Goal: Task Accomplishment & Management: Use online tool/utility

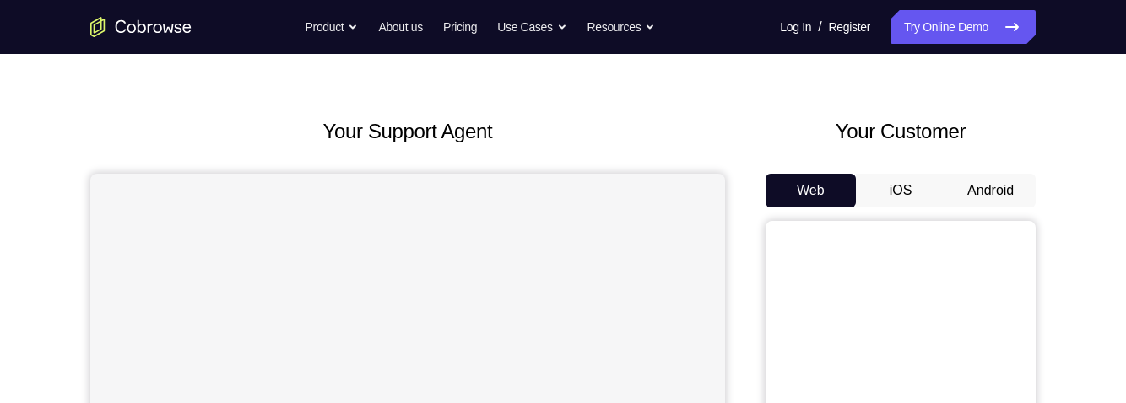
scroll to position [41, 0]
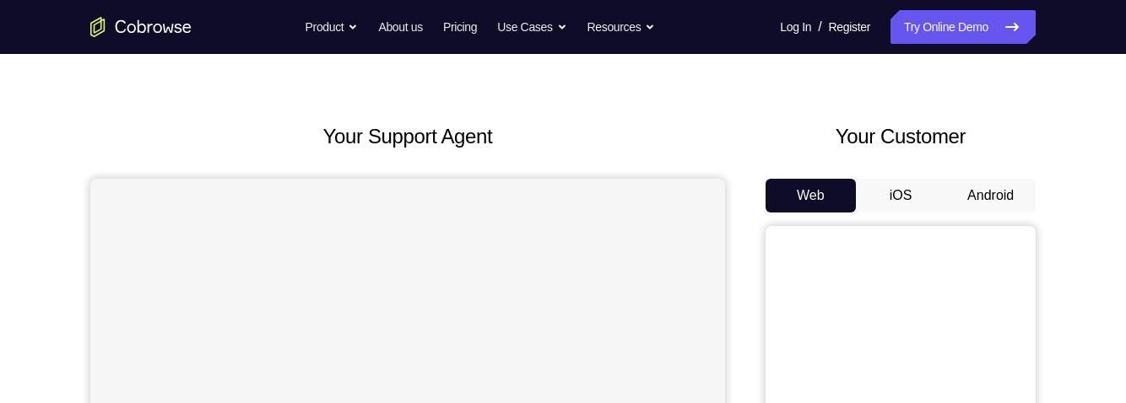
click at [989, 193] on button "Android" at bounding box center [990, 196] width 90 height 34
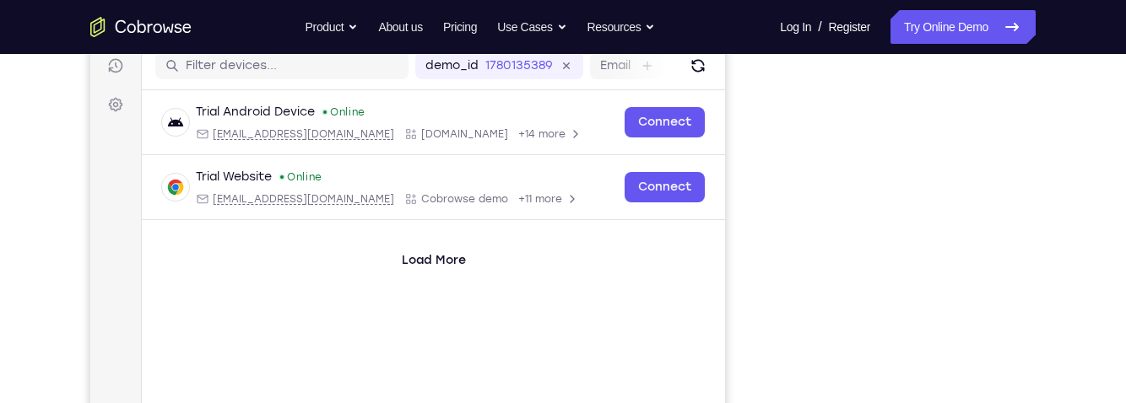
scroll to position [197, 0]
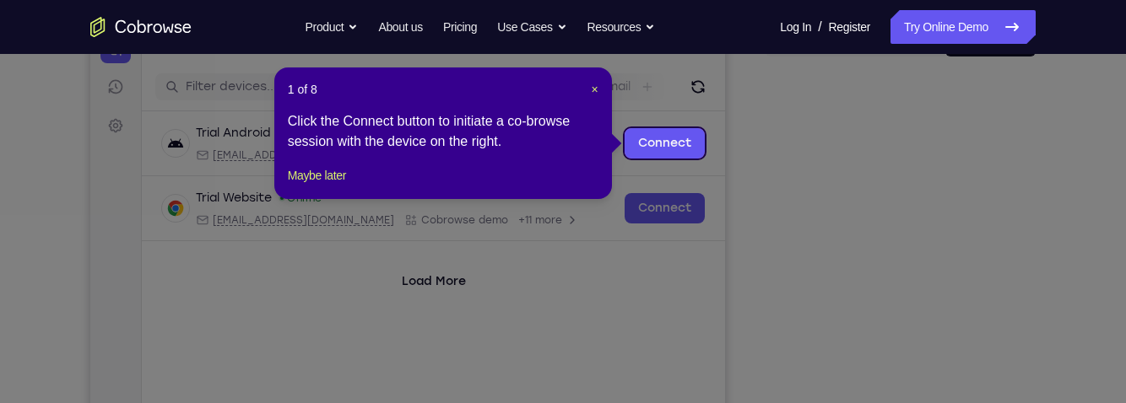
click at [831, 128] on icon at bounding box center [563, 201] width 1126 height 403
click at [315, 186] on button "Maybe later" at bounding box center [317, 175] width 58 height 20
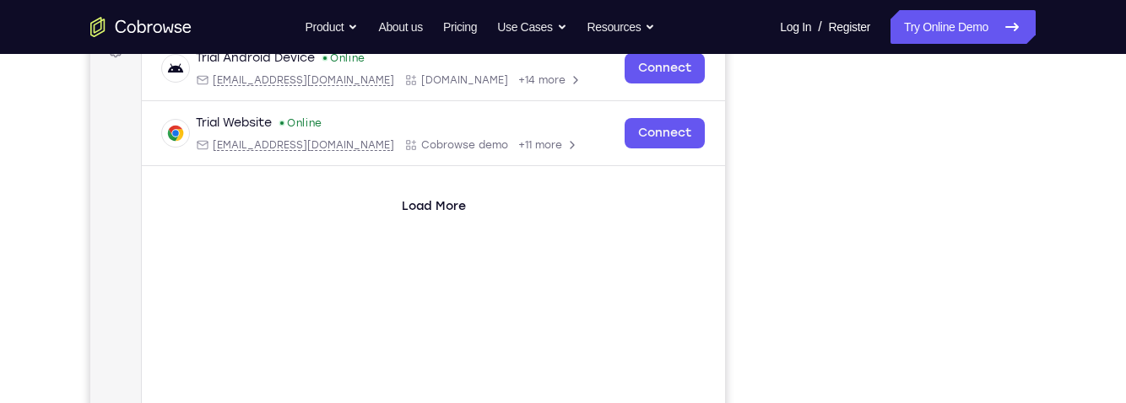
scroll to position [271, 0]
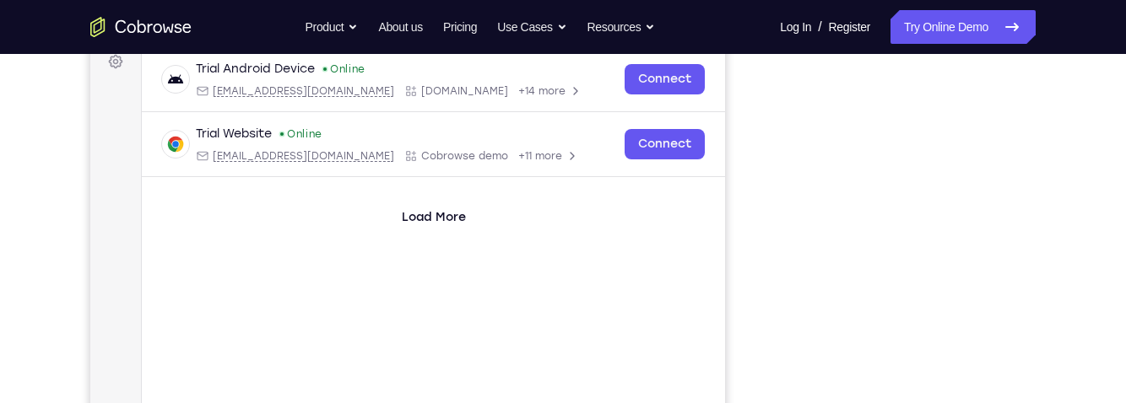
click at [1085, 101] on div "Your Support Agent Your Customer Web iOS Android Next Steps We’d be happy to gi…" at bounding box center [563, 349] width 1080 height 1113
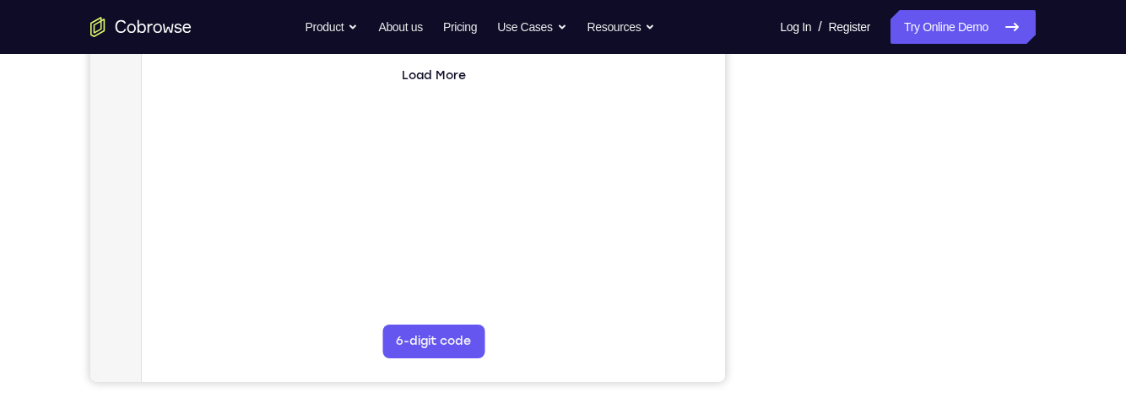
scroll to position [0, 0]
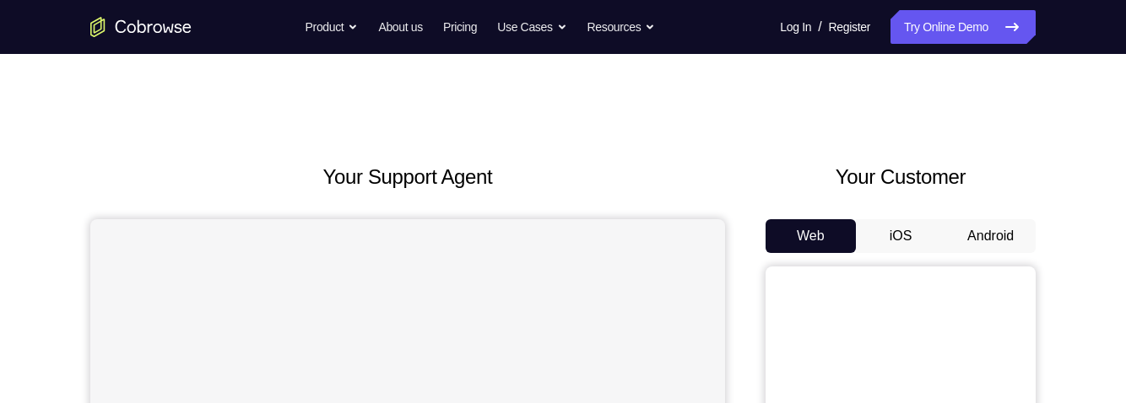
click at [997, 249] on button "Android" at bounding box center [990, 236] width 90 height 34
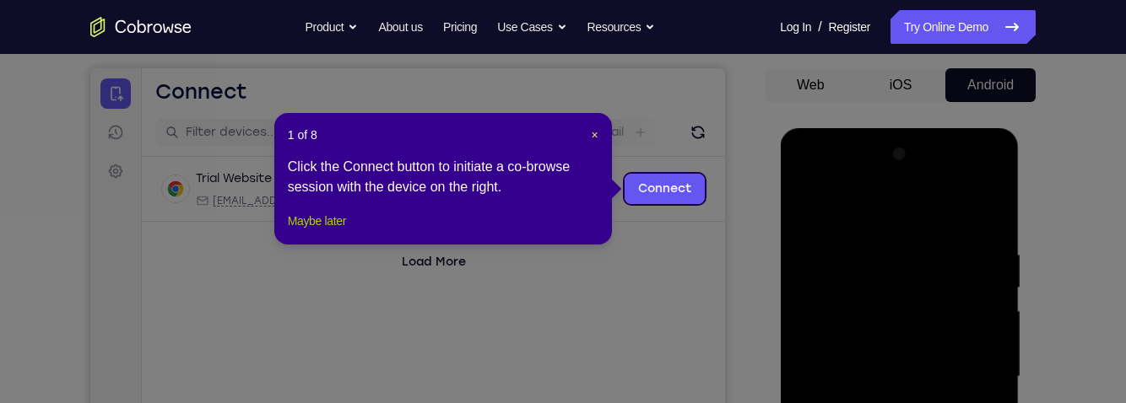
click at [301, 231] on button "Maybe later" at bounding box center [317, 221] width 58 height 20
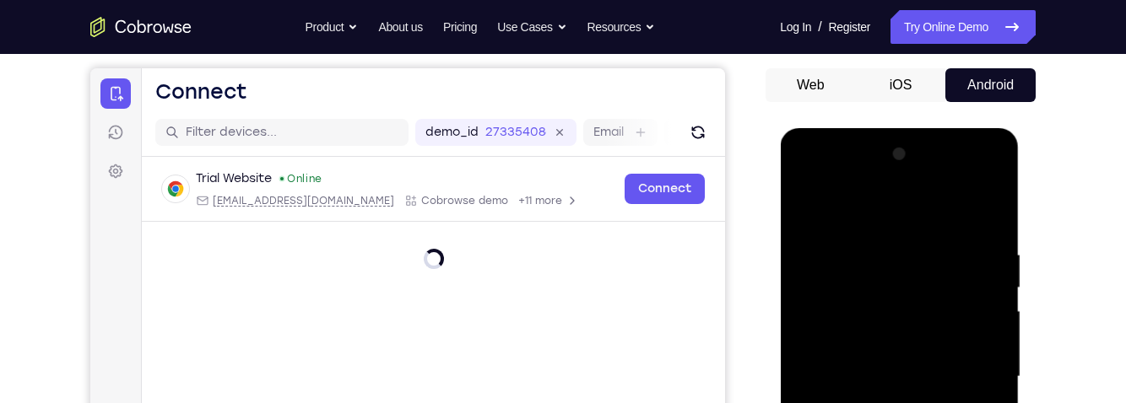
scroll to position [381, 0]
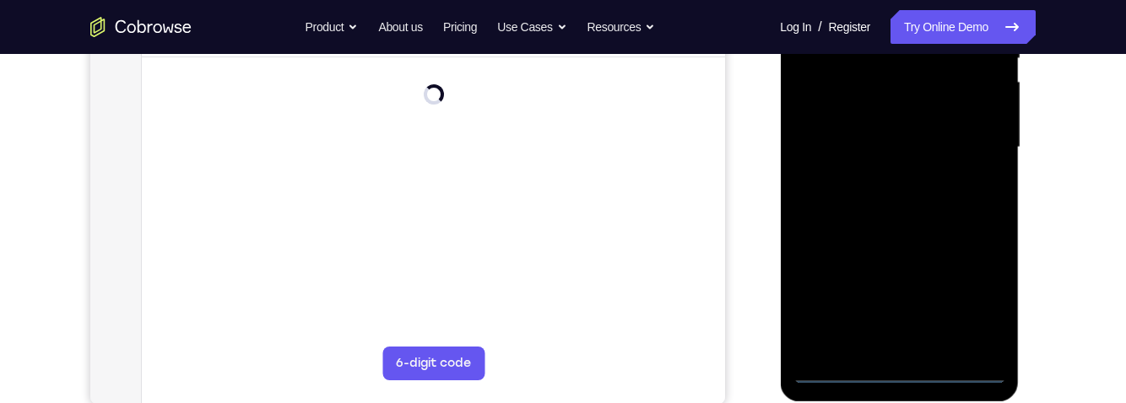
click at [908, 367] on div at bounding box center [899, 147] width 213 height 473
click at [973, 300] on div at bounding box center [899, 147] width 213 height 473
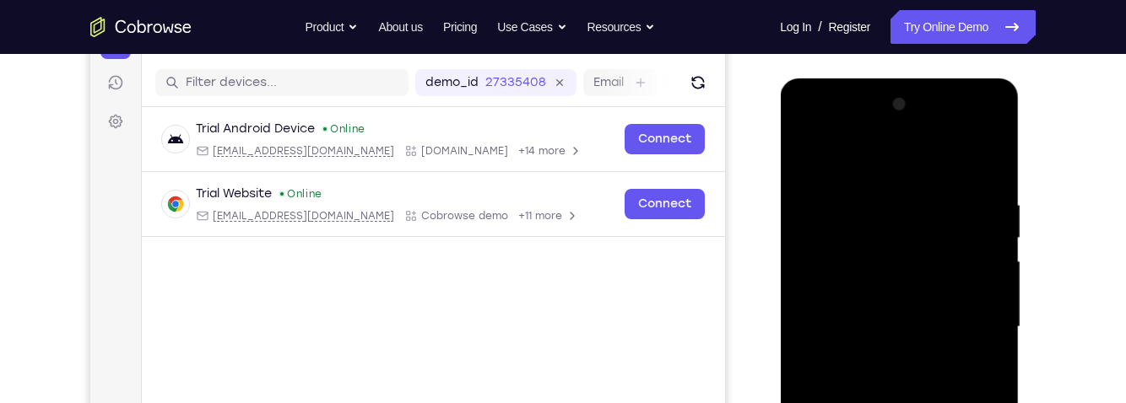
scroll to position [199, 0]
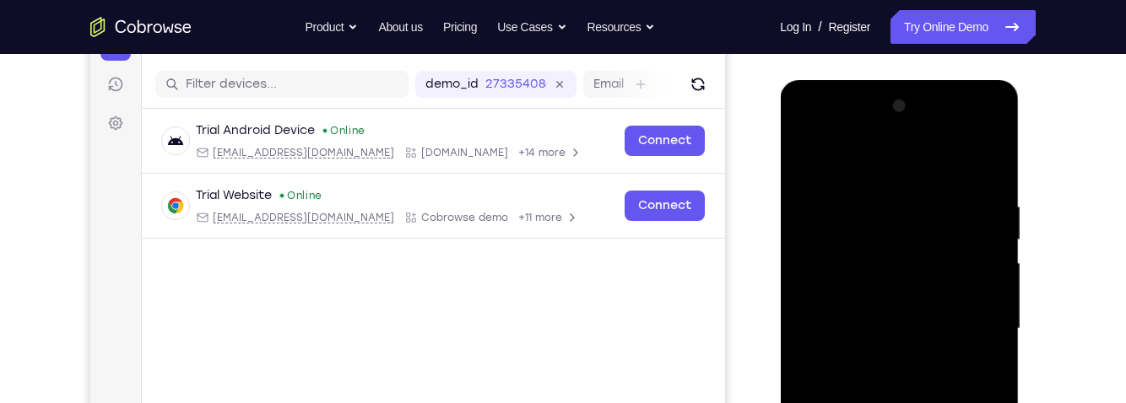
click at [829, 130] on div at bounding box center [899, 329] width 213 height 473
click at [828, 283] on div at bounding box center [899, 329] width 213 height 473
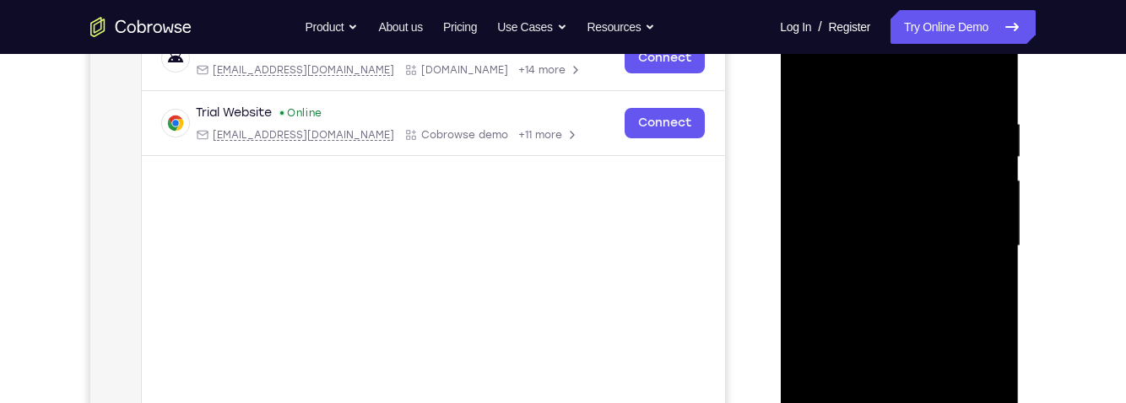
scroll to position [287, 0]
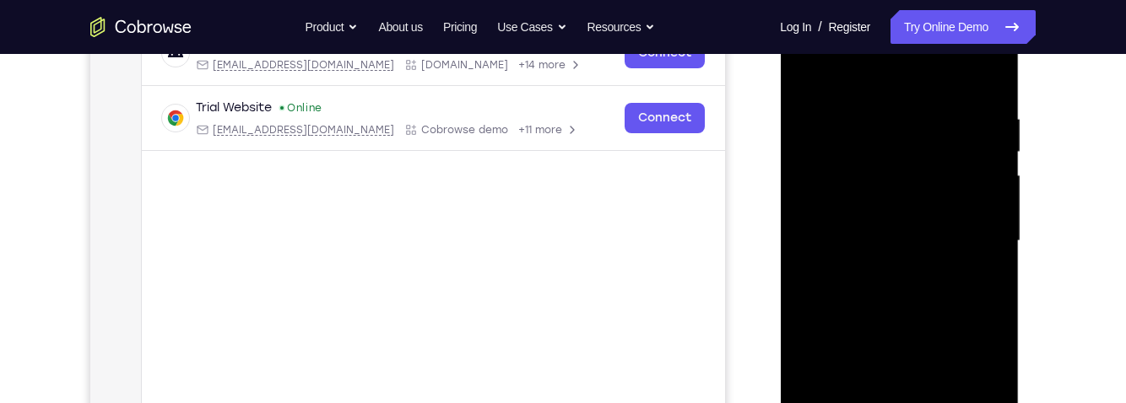
click at [916, 243] on div at bounding box center [899, 241] width 213 height 473
click at [829, 234] on div at bounding box center [899, 241] width 213 height 473
click at [884, 253] on div at bounding box center [899, 241] width 213 height 473
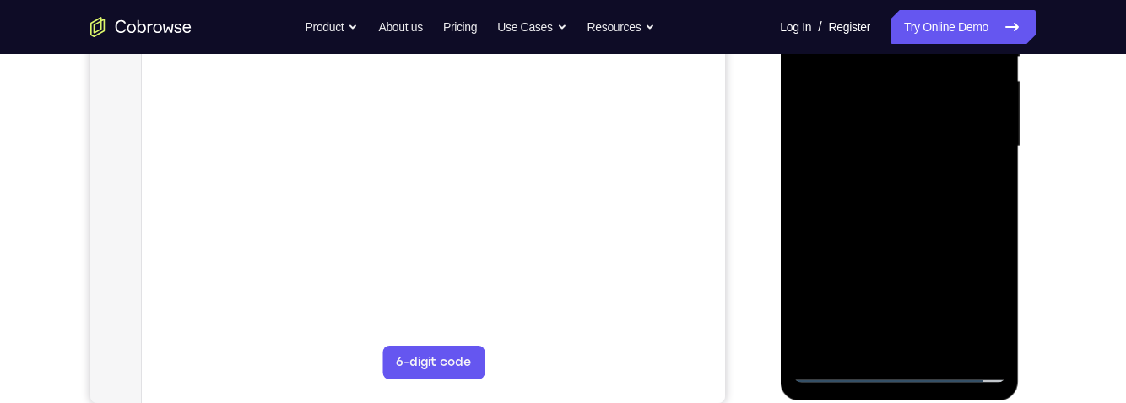
scroll to position [386, 0]
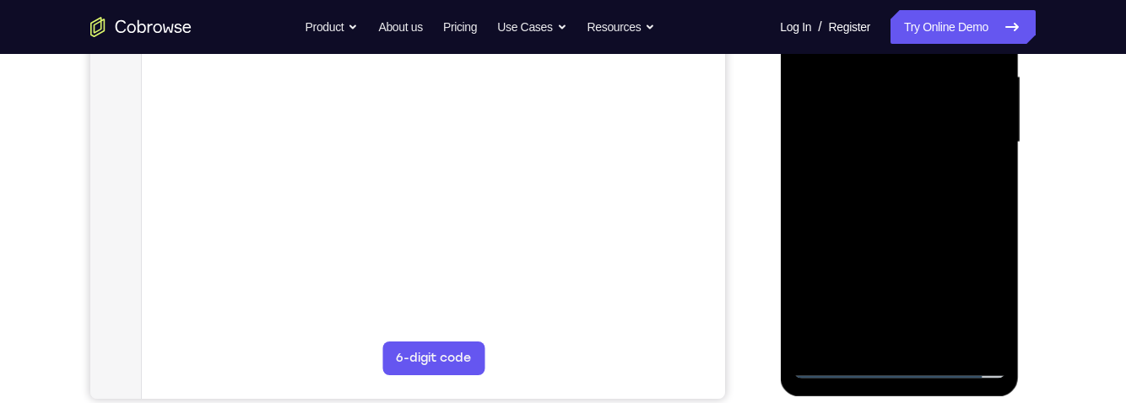
click at [932, 330] on div at bounding box center [899, 142] width 213 height 473
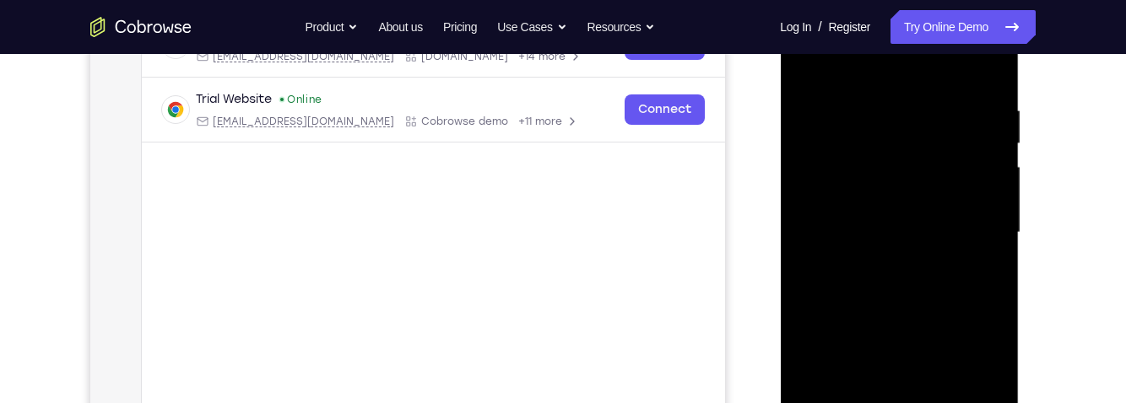
scroll to position [293, 0]
click at [1060, 86] on div "Your Support Agent Your Customer Web iOS Android Next Steps We’d be happy to gi…" at bounding box center [563, 317] width 1080 height 1113
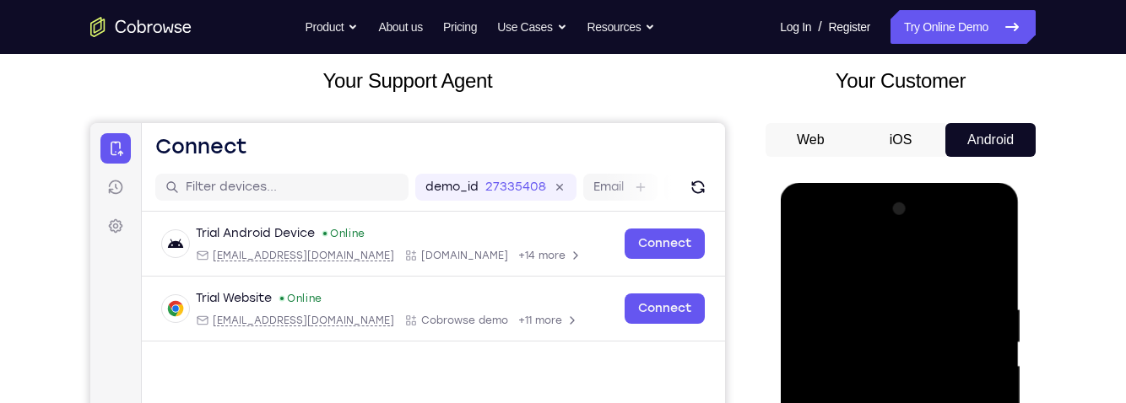
scroll to position [93, 0]
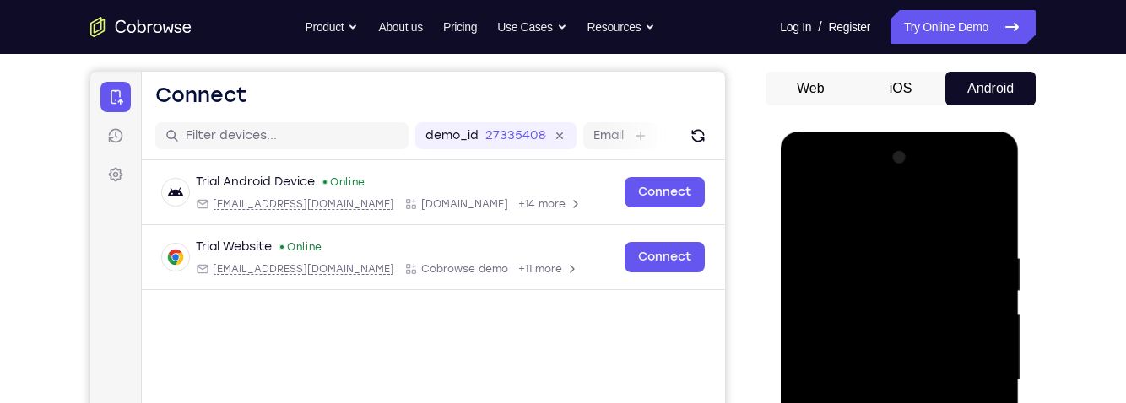
scroll to position [139, 0]
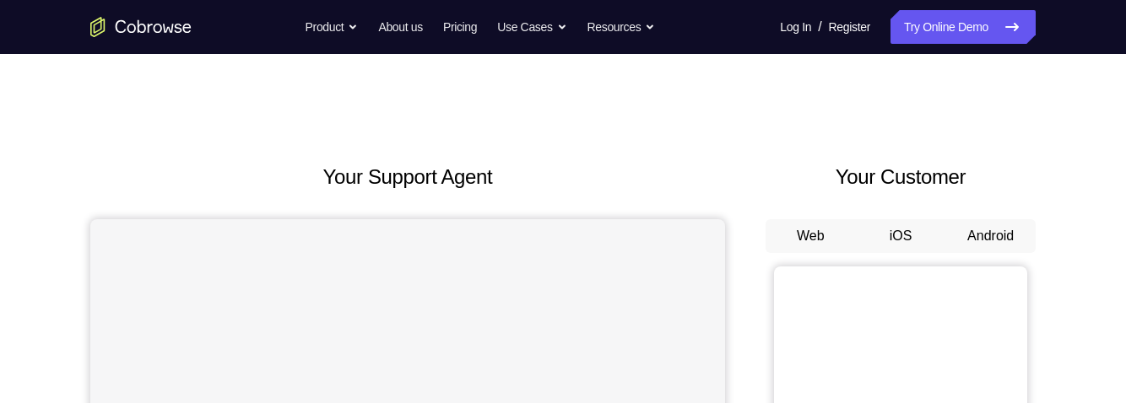
click at [999, 238] on button "Android" at bounding box center [990, 236] width 90 height 34
click at [978, 241] on button "Android" at bounding box center [990, 236] width 90 height 34
